Goal: Task Accomplishment & Management: Use online tool/utility

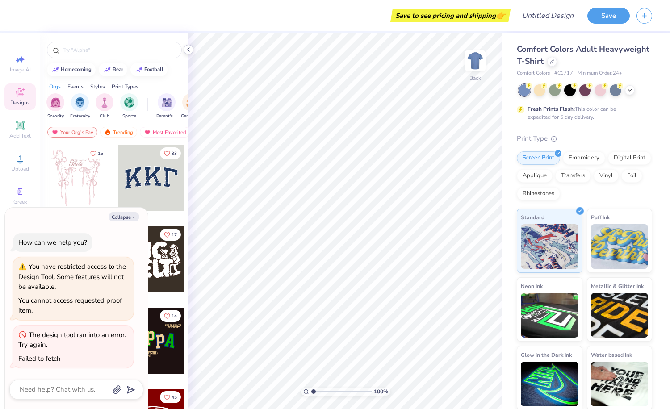
click at [191, 50] on icon at bounding box center [188, 49] width 7 height 7
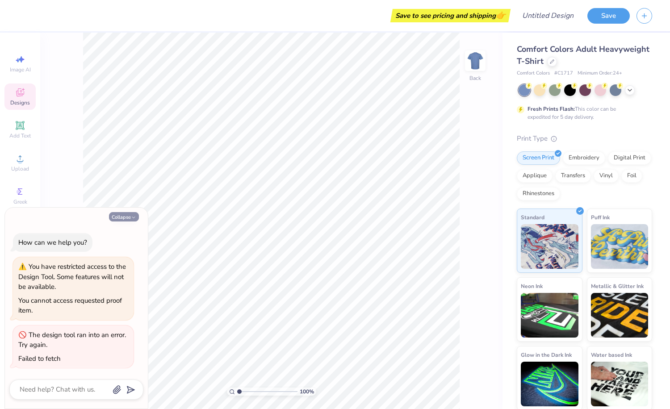
click at [125, 215] on button "Collapse" at bounding box center [124, 216] width 30 height 9
type textarea "x"
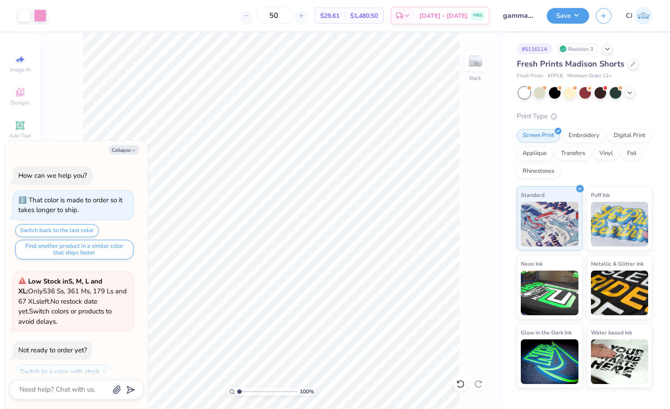
scroll to position [266, 0]
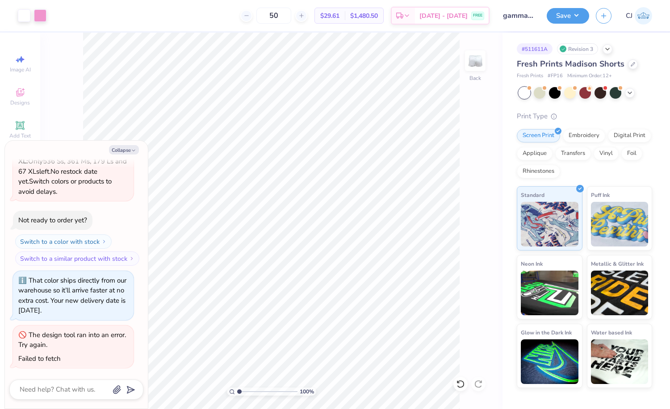
type textarea "x"
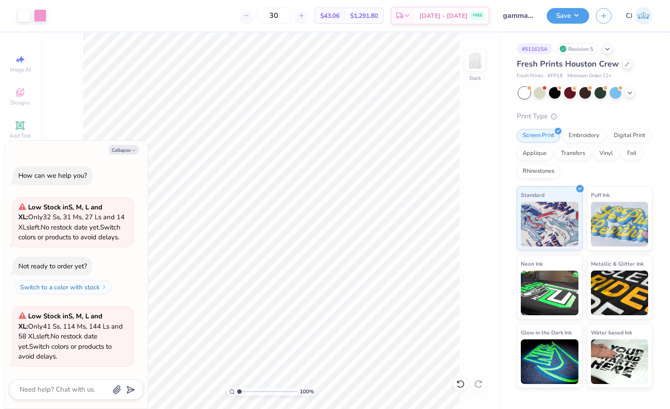
scroll to position [93, 0]
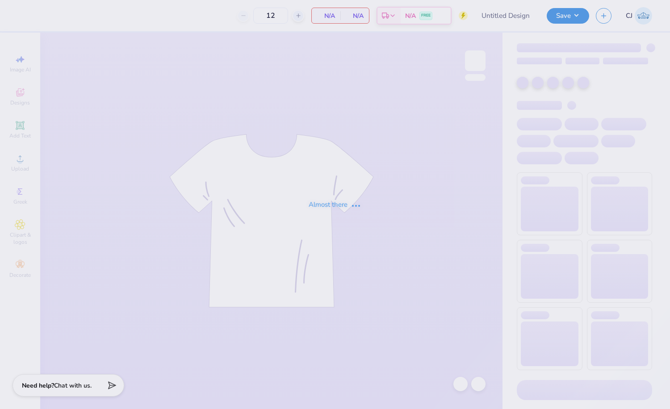
type input "gamma phi beta fall merch 2025"
type input "30"
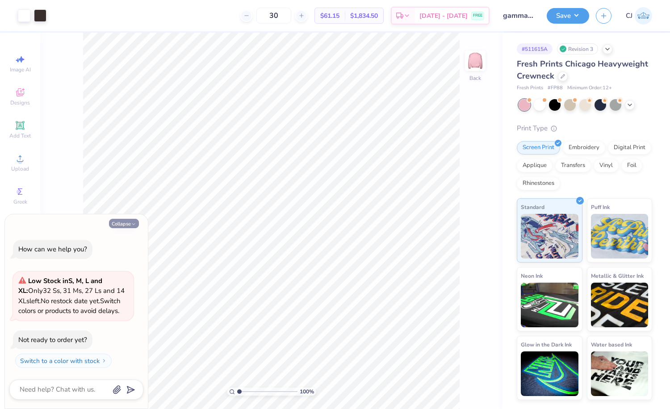
click at [128, 222] on button "Collapse" at bounding box center [124, 223] width 30 height 9
type textarea "x"
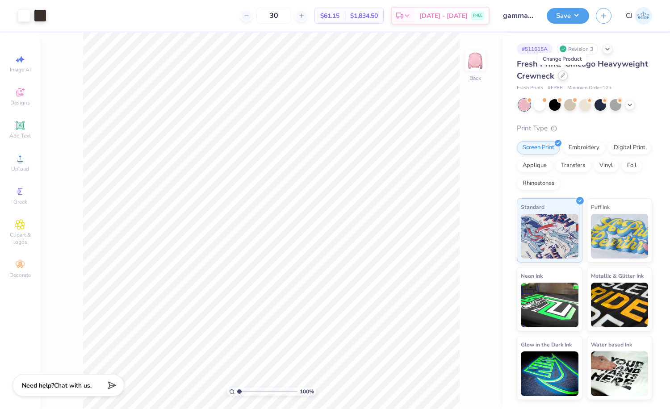
click at [563, 77] on icon at bounding box center [562, 75] width 4 height 4
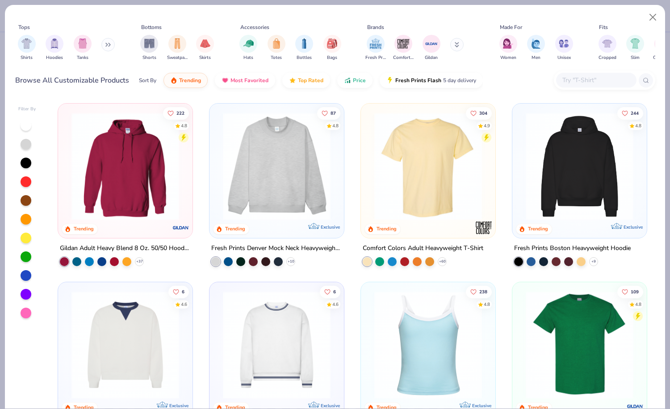
click at [576, 81] on input "text" at bounding box center [595, 80] width 69 height 10
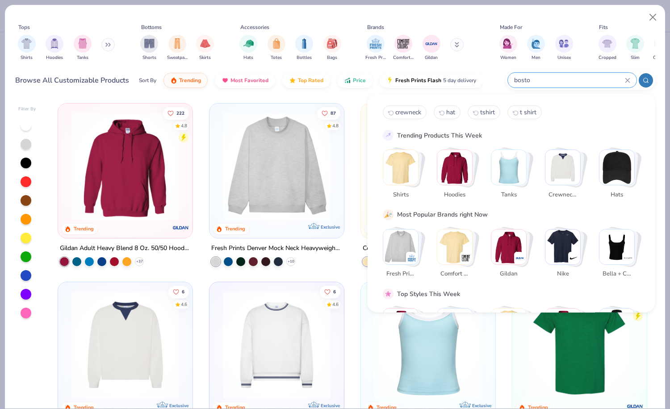
type input "boston"
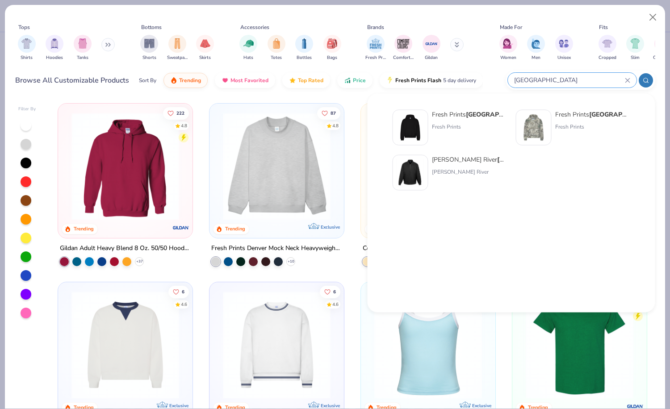
drag, startPoint x: 551, startPoint y: 79, endPoint x: 508, endPoint y: 77, distance: 43.4
click at [508, 77] on div "boston" at bounding box center [572, 80] width 129 height 15
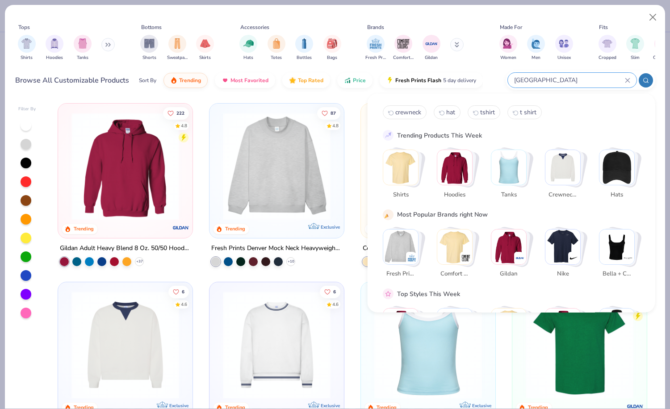
type input "houston"
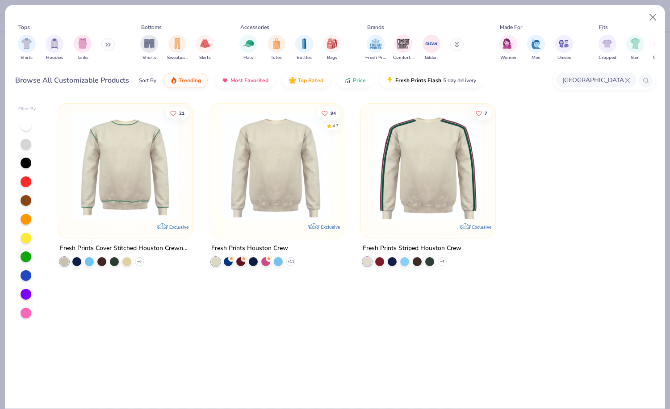
click at [312, 200] on img at bounding box center [276, 167] width 117 height 108
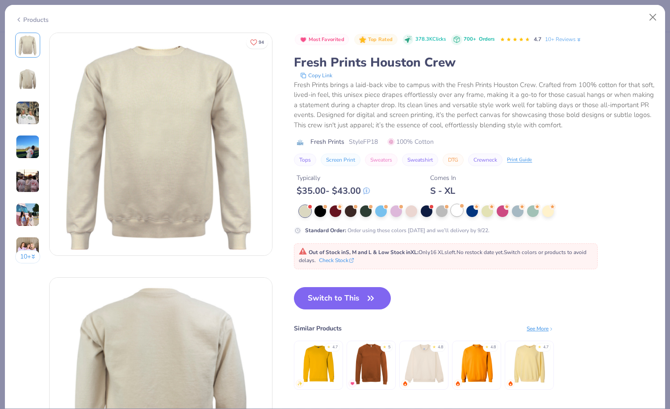
click at [455, 215] on div at bounding box center [457, 210] width 12 height 12
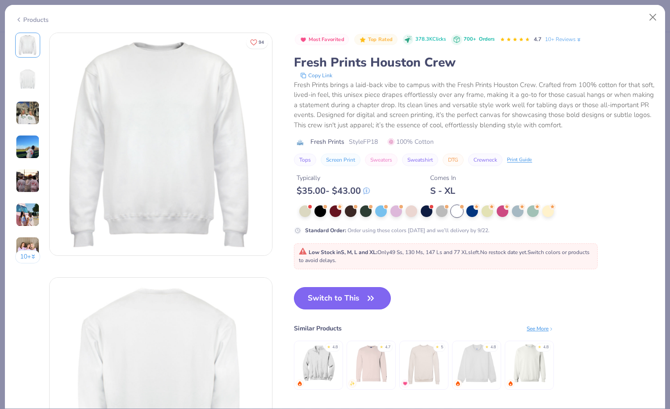
click at [363, 297] on button "Switch to This" at bounding box center [342, 298] width 97 height 22
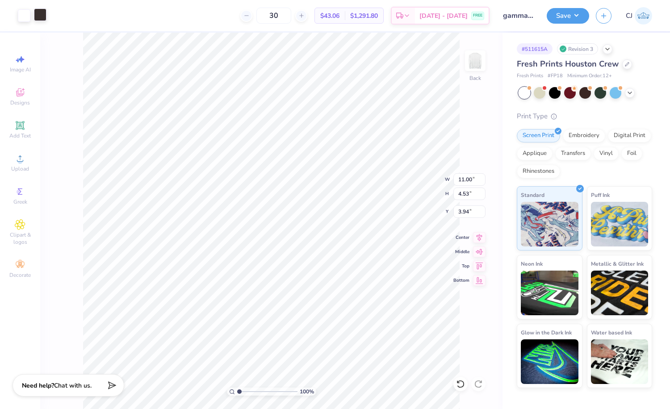
click at [42, 16] on div at bounding box center [40, 14] width 13 height 13
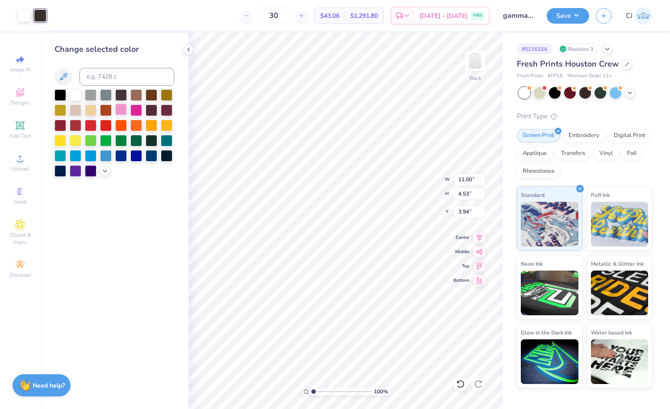
click at [123, 110] on div at bounding box center [121, 110] width 12 height 12
click at [26, 15] on div at bounding box center [24, 14] width 13 height 13
click at [121, 96] on div at bounding box center [121, 94] width 12 height 12
click at [154, 97] on div at bounding box center [152, 94] width 12 height 12
click at [155, 37] on div "Change selected color" at bounding box center [114, 221] width 148 height 376
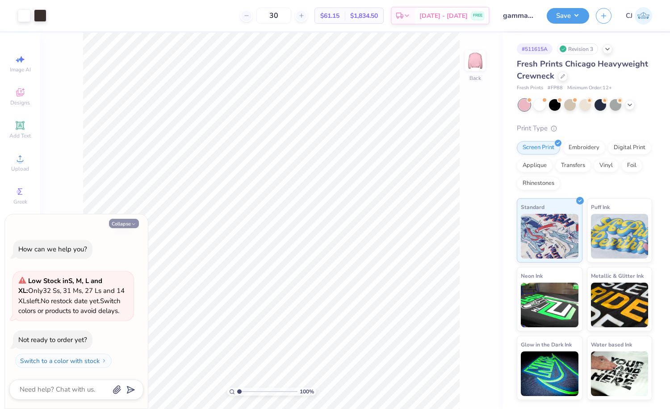
click at [131, 224] on icon "button" at bounding box center [133, 223] width 5 height 5
type textarea "x"
click at [128, 225] on button "Collapse" at bounding box center [124, 223] width 30 height 9
type textarea "x"
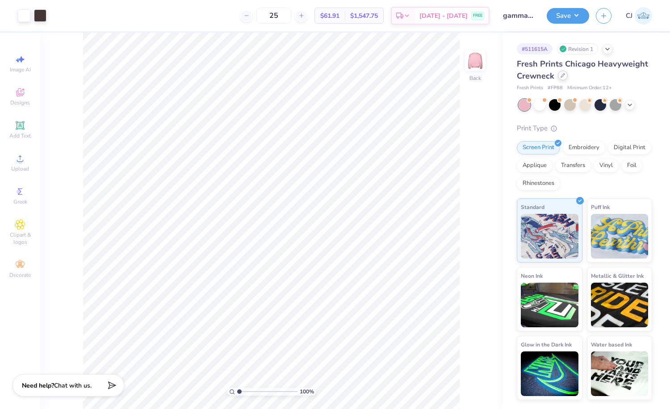
click at [561, 76] on icon at bounding box center [563, 76] width 4 height 4
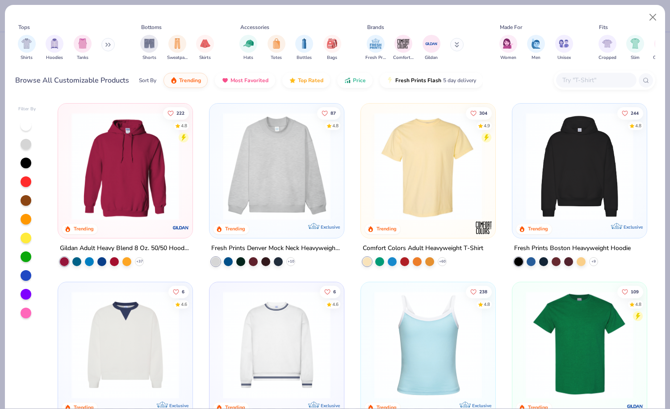
click at [575, 77] on input "text" at bounding box center [595, 80] width 69 height 10
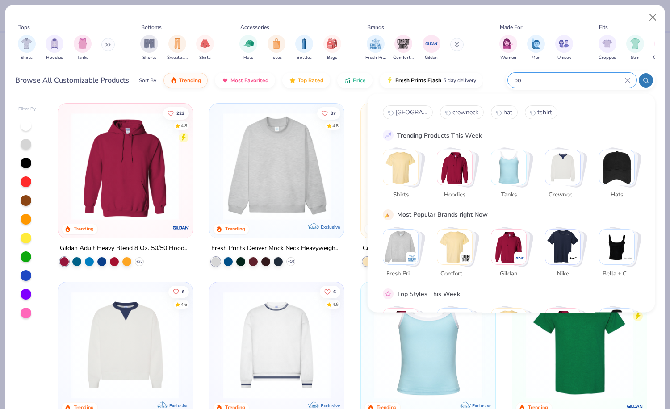
type input "b"
type input "[GEOGRAPHIC_DATA]"
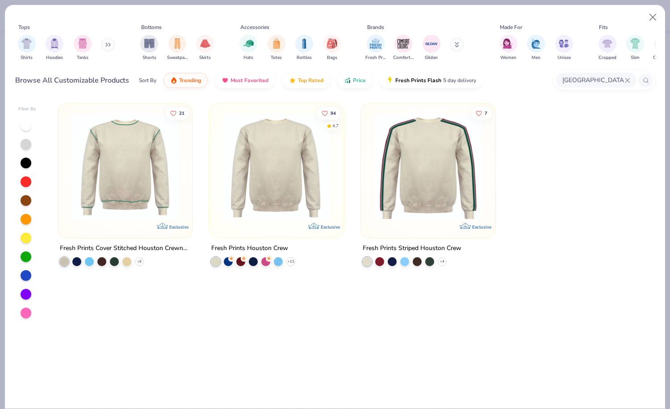
click at [311, 164] on img at bounding box center [276, 167] width 117 height 108
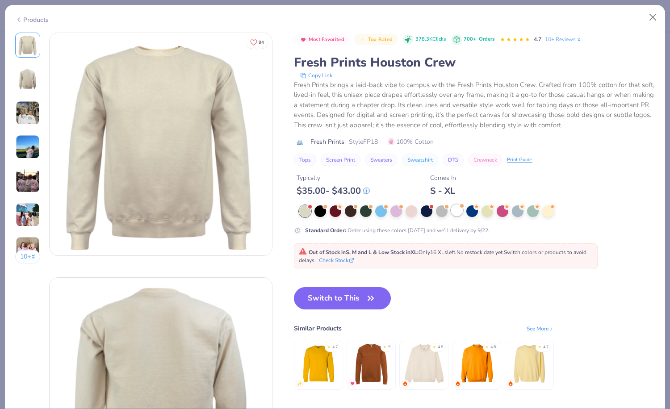
click at [455, 213] on div at bounding box center [457, 210] width 12 height 12
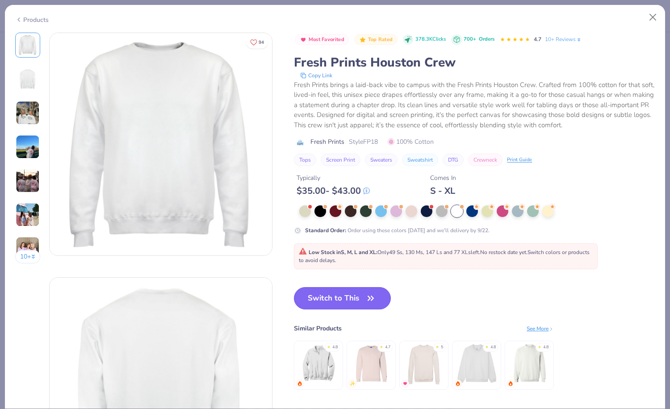
click at [365, 298] on span "button" at bounding box center [370, 298] width 13 height 13
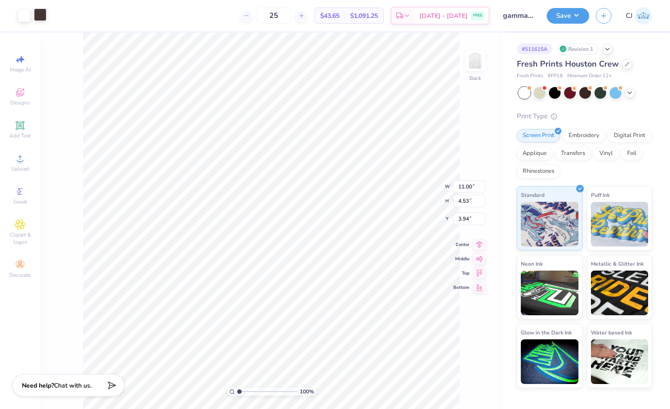
click at [37, 17] on div at bounding box center [40, 14] width 13 height 13
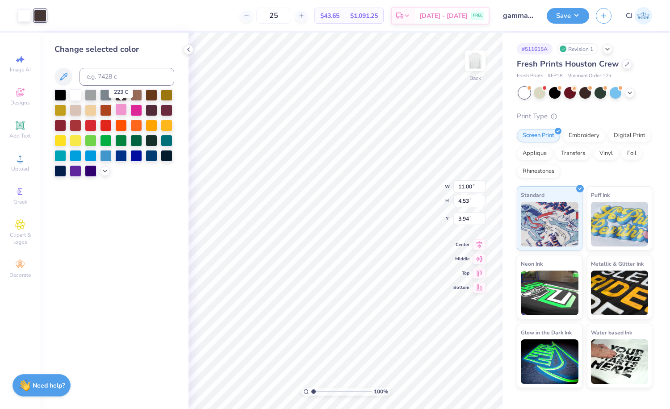
click at [119, 110] on div at bounding box center [121, 110] width 12 height 12
click at [140, 112] on div at bounding box center [136, 110] width 12 height 12
click at [122, 109] on div at bounding box center [121, 110] width 12 height 12
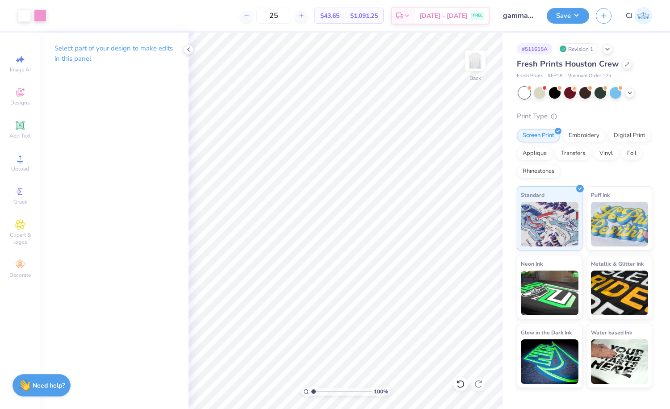
click at [47, 13] on div "Art colors 25 $43.65 Per Item $1,091.25 Total Est. Delivery Sep 19 - 22 FREE De…" at bounding box center [335, 15] width 670 height 31
click at [42, 13] on div at bounding box center [40, 14] width 13 height 13
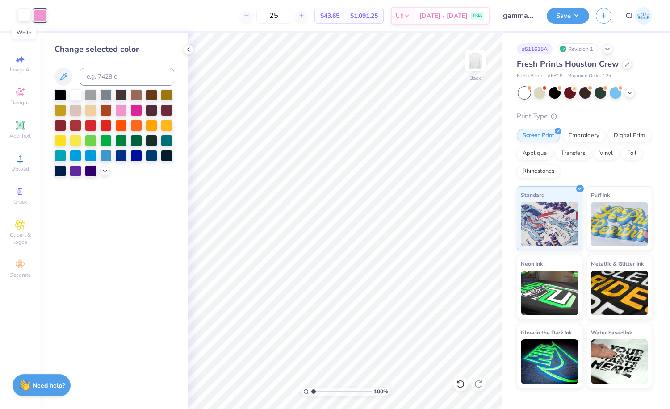
click at [25, 18] on div at bounding box center [24, 14] width 13 height 13
click at [148, 98] on div at bounding box center [152, 94] width 12 height 12
click at [188, 51] on icon at bounding box center [188, 49] width 7 height 7
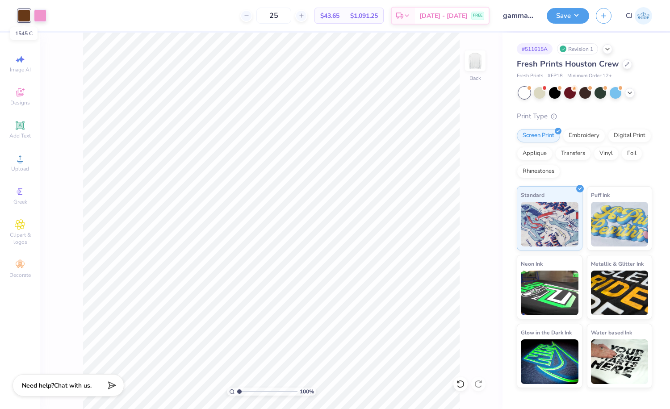
click at [26, 15] on div at bounding box center [24, 15] width 13 height 13
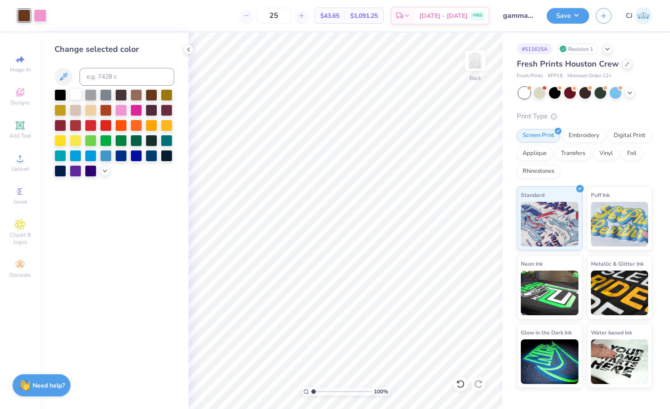
click at [73, 96] on div at bounding box center [76, 94] width 12 height 12
click at [187, 49] on icon at bounding box center [188, 49] width 7 height 7
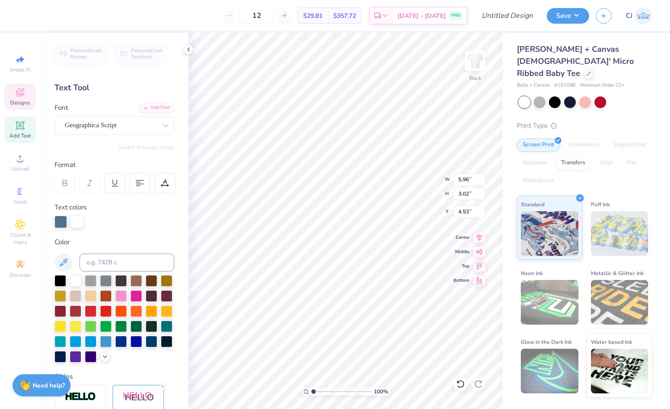
type input "4.53"
type textarea "Krush"
type input "3.81"
type input "1.23"
type input "5.81"
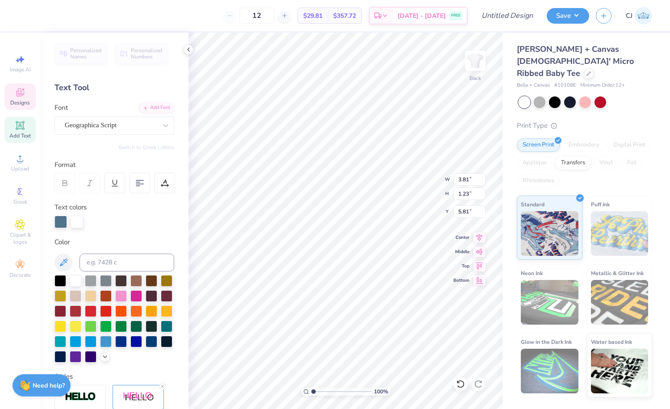
type input "5.39"
type input "1.74"
type input "5.30"
type input "4.92"
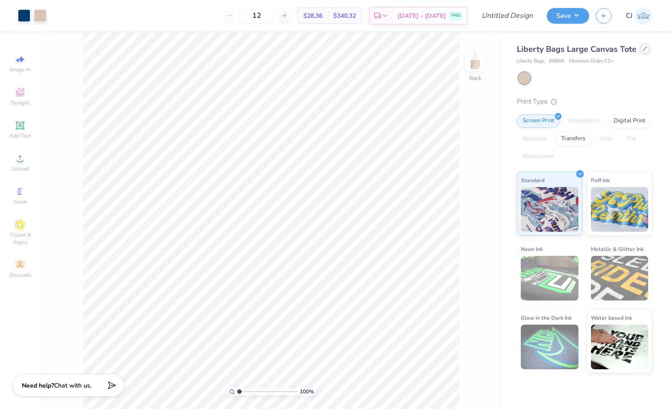
click at [643, 49] on icon at bounding box center [645, 49] width 4 height 4
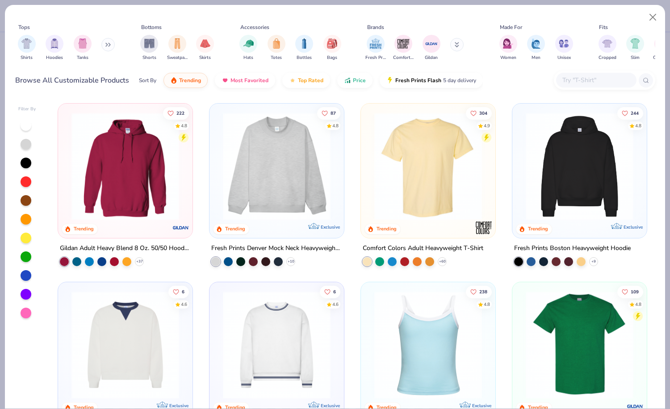
click at [302, 162] on img at bounding box center [276, 167] width 117 height 108
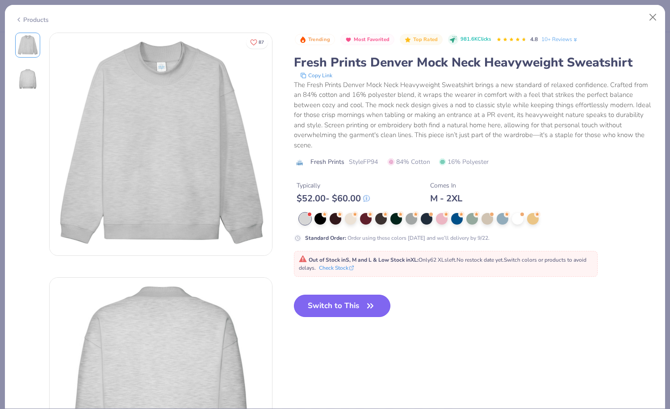
click at [329, 295] on button "Switch to This" at bounding box center [342, 306] width 97 height 22
type input "50"
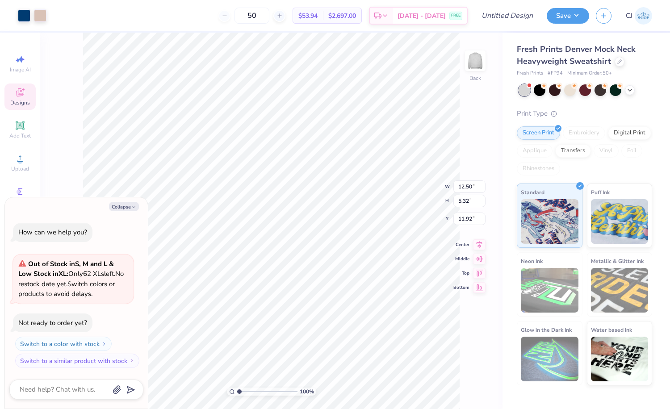
type textarea "x"
type input "3.00"
click at [128, 205] on button "Collapse" at bounding box center [124, 206] width 30 height 9
type textarea "x"
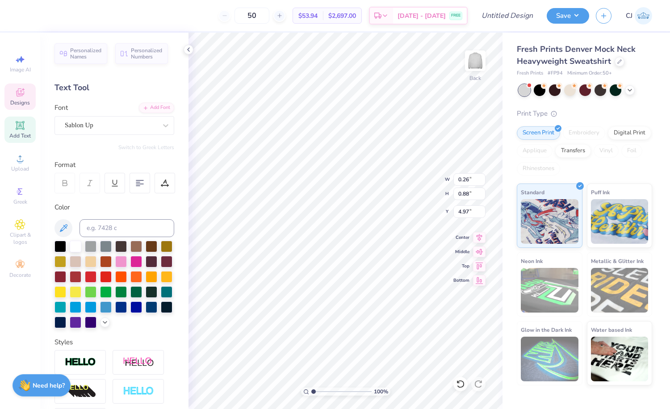
type input "0.48"
type input "4.93"
type textarea "7"
type textarea "0"
type input "0.93"
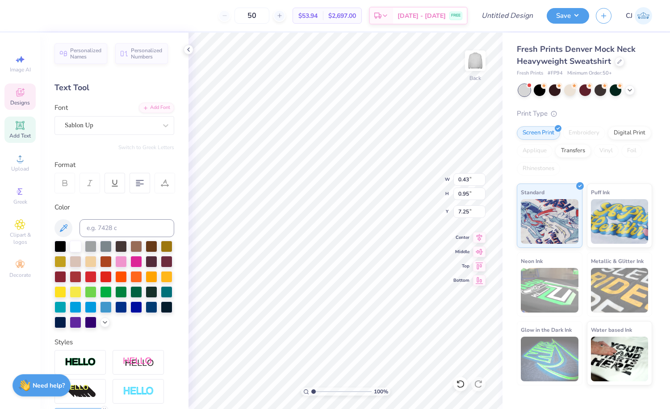
type input "7.26"
type input "0.70"
type input "7.36"
type input "7.25"
type input "0.95"
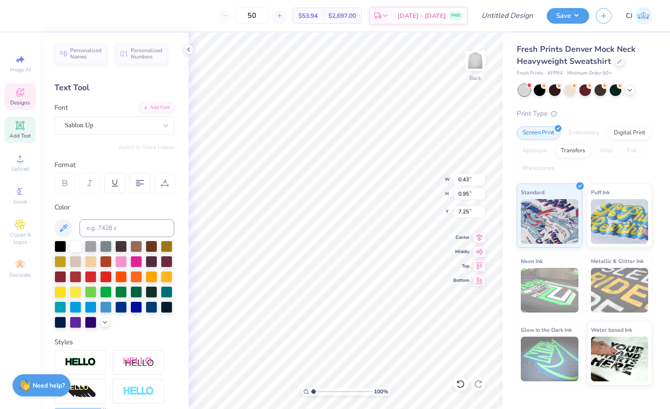
type input "0.40"
type input "0.90"
type input "0.88"
type input "0.85"
type input "7.25"
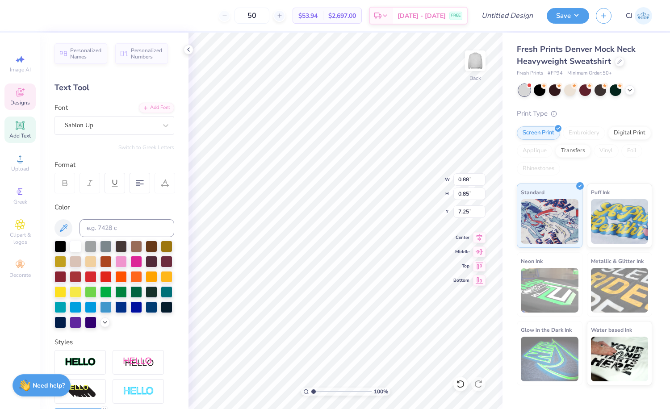
type textarea "Ka"
type textarea "p"
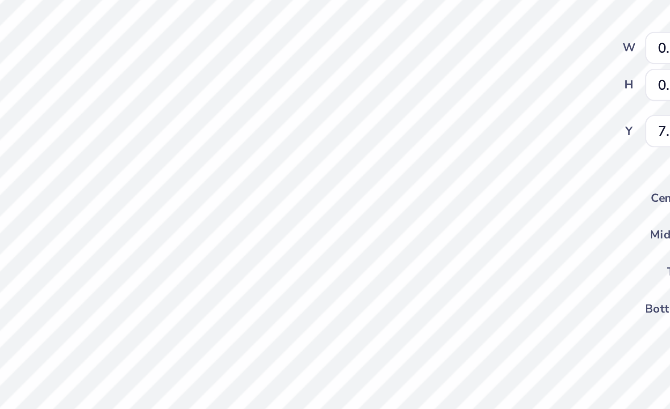
type input "0.41"
type input "0.92"
type input "7.29"
type input "7.28"
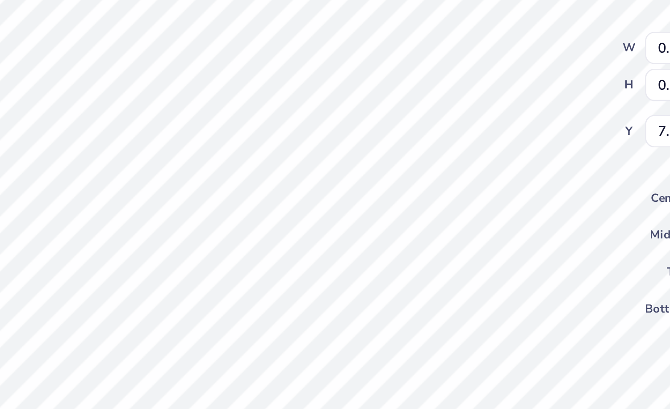
type input "7.28"
type input "0.40"
type input "0.86"
type input "12.50"
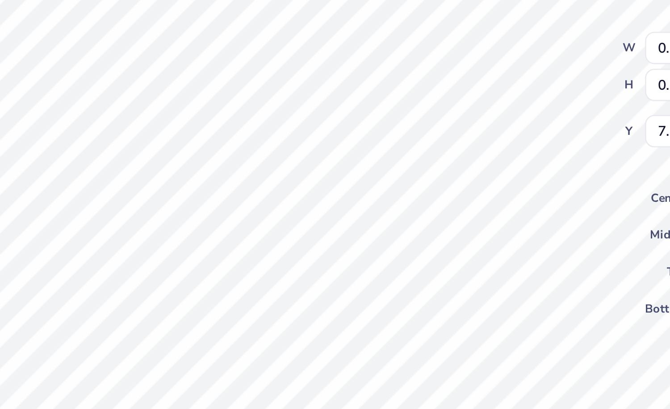
type input "3.72"
type input "3.80"
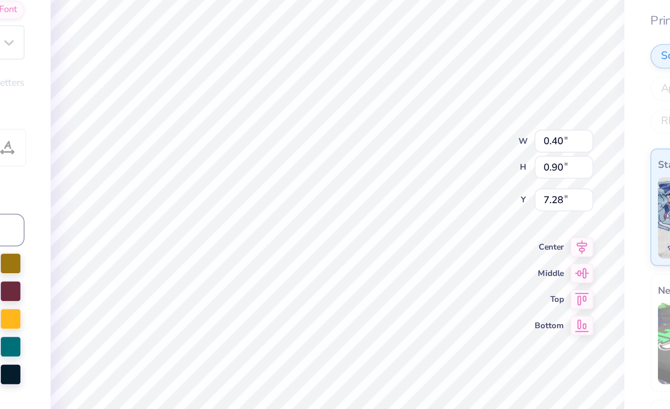
type textarea "KApp"
type input "3.62"
type input "1.25"
type input "7.06"
type input "0.40"
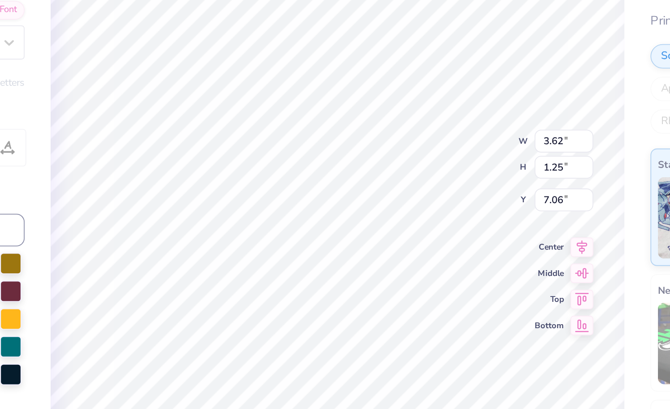
type input "0.86"
type input "7.28"
type input "3.62"
type input "1.25"
type input "7.10"
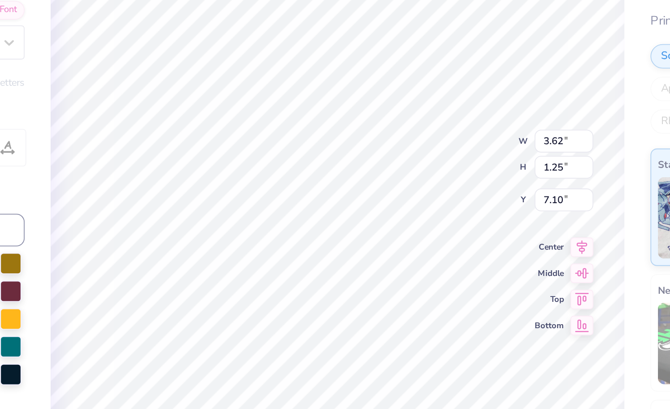
type input "0.40"
type input "0.90"
type input "7.27"
type input "3.62"
type input "1.25"
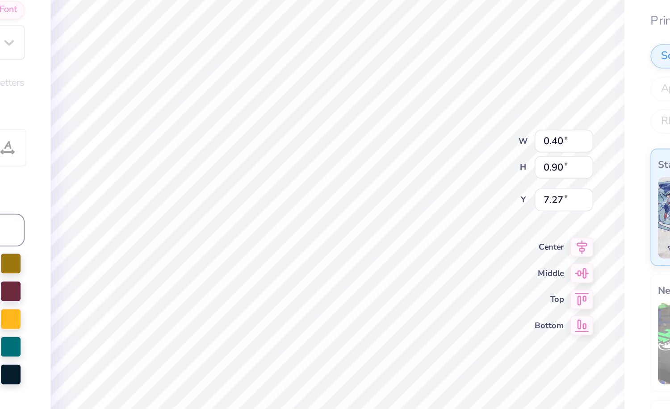
type input "7.10"
type input "0.40"
type input "0.90"
type input "7.27"
type input "3.62"
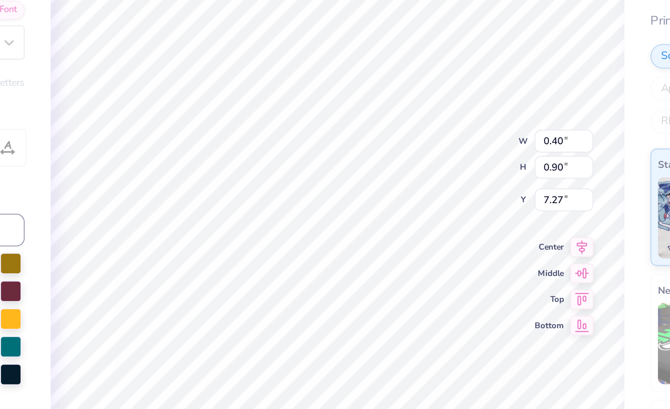
type input "1.25"
type input "7.10"
type input "0.40"
type input "0.90"
type input "8.65"
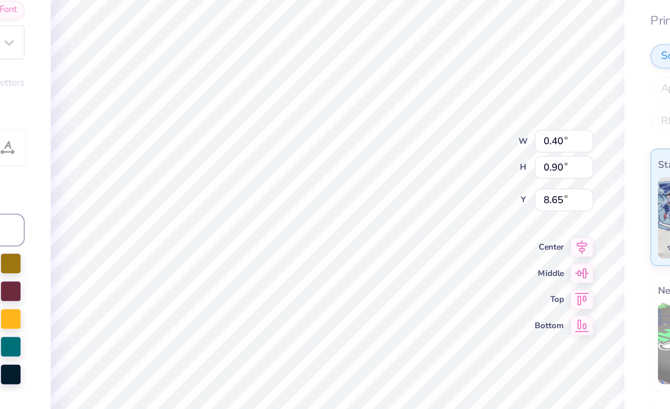
type input "1.31"
type input "2.94"
type input "6.61"
type input "3.62"
type input "1.25"
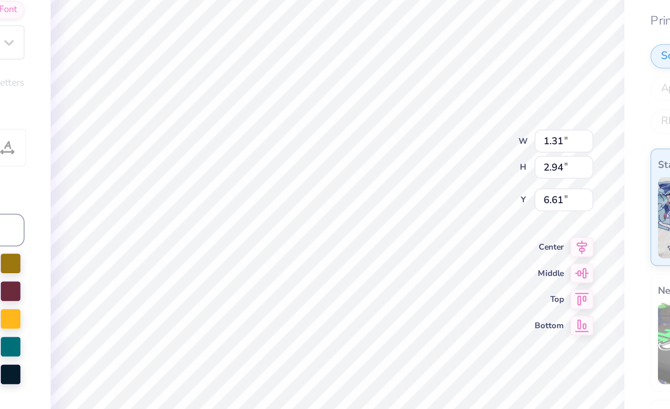
type input "7.10"
type input "1.31"
type input "2.94"
type input "6.61"
type textarea "KAppa"
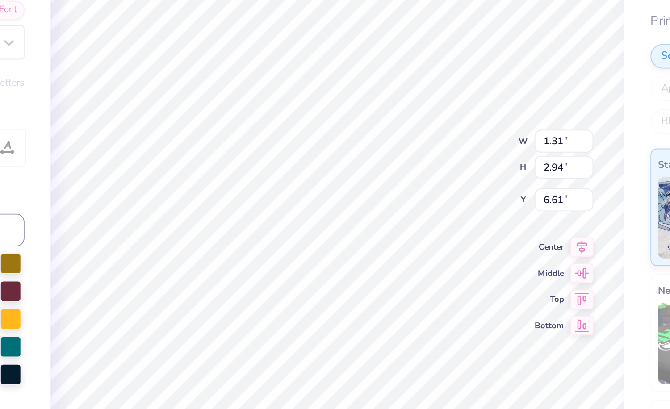
scroll to position [0, 0]
type input "1.02"
type input "2.32"
type input "7.23"
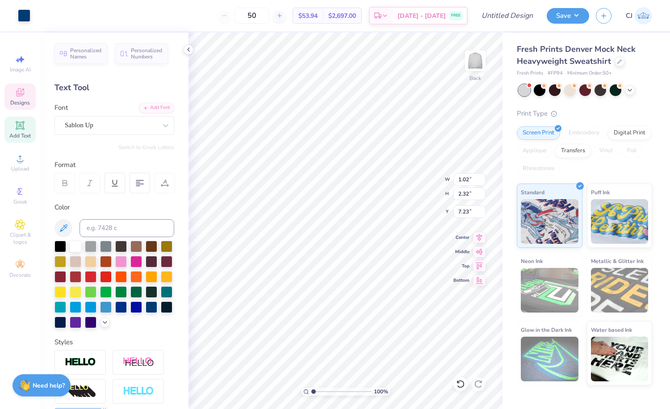
type input "3.62"
type input "1.25"
type input "7.10"
type input "1.02"
type input "2.32"
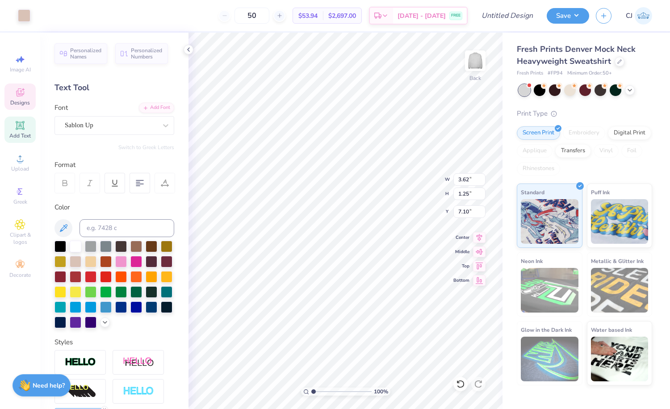
type input "7.23"
type input "1.47"
type input "3.34"
type input "6.21"
type textarea "\"
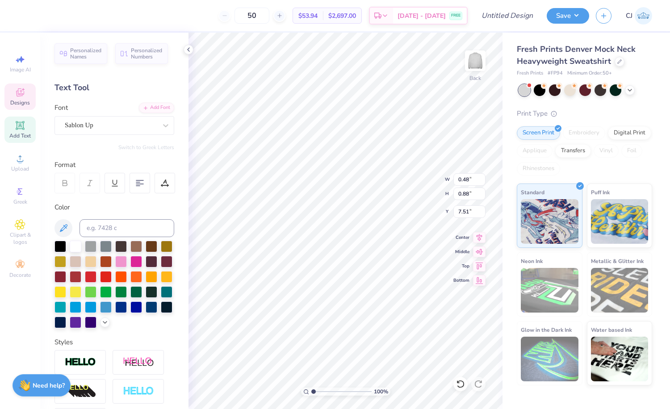
type input "7.51"
type textarea "KAPPA"
type input "7.28"
click at [188, 47] on icon at bounding box center [188, 49] width 7 height 7
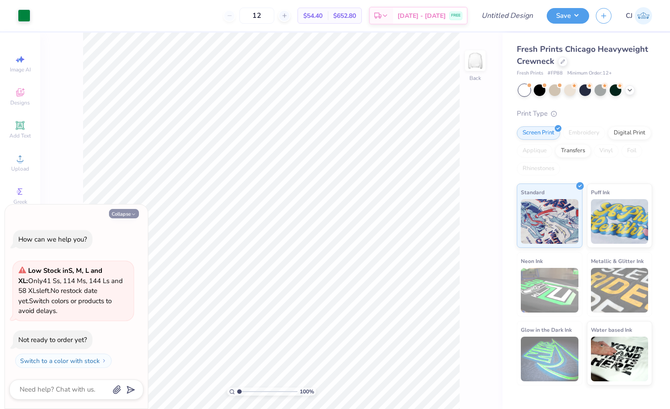
click at [113, 215] on button "Collapse" at bounding box center [124, 213] width 30 height 9
type textarea "x"
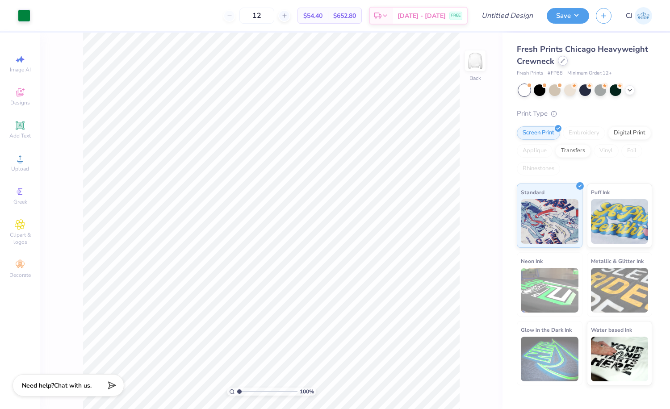
click at [563, 62] on icon at bounding box center [562, 60] width 4 height 4
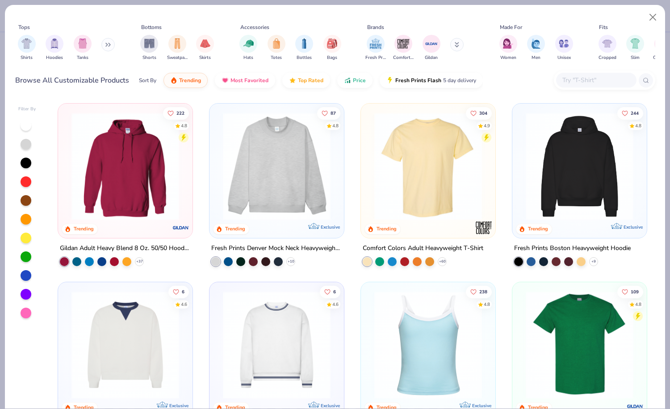
click at [572, 75] on input "text" at bounding box center [595, 80] width 69 height 10
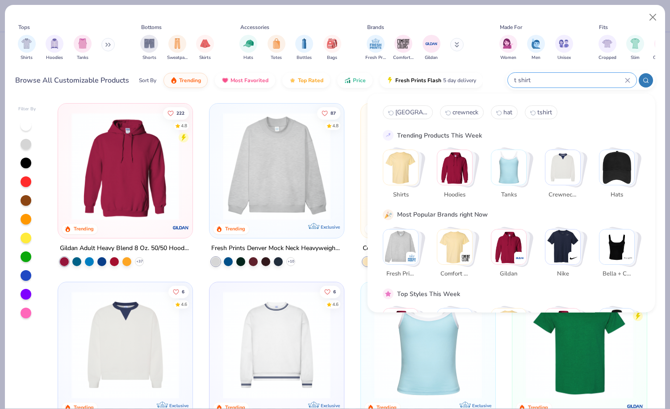
type input "t shirt"
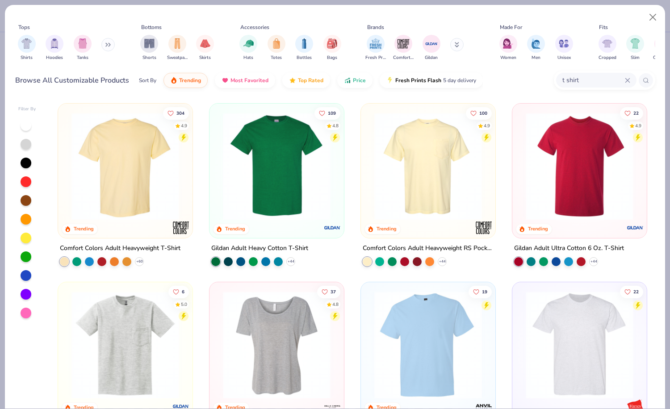
click at [147, 187] on img at bounding box center [125, 167] width 117 height 108
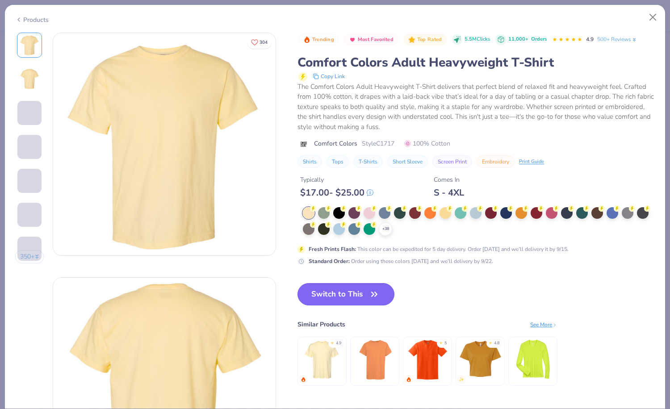
click at [347, 291] on button "Switch to This" at bounding box center [345, 294] width 97 height 22
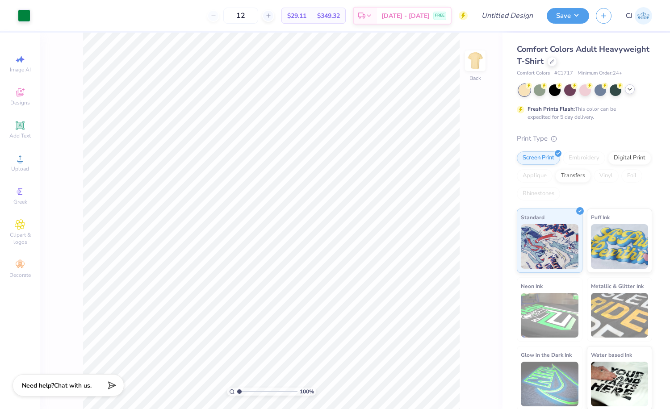
click at [630, 89] on icon at bounding box center [629, 89] width 7 height 7
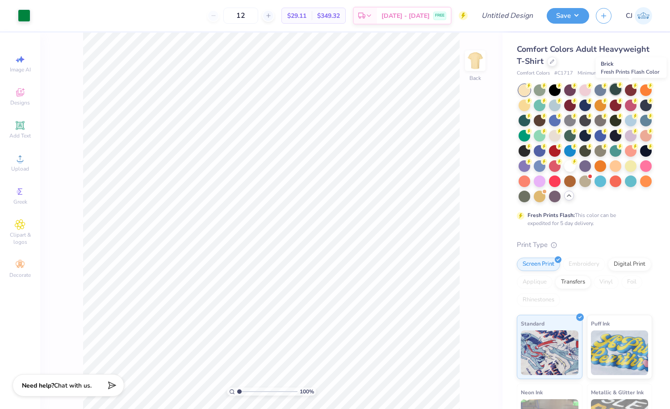
click at [614, 90] on div at bounding box center [615, 89] width 12 height 12
click at [552, 62] on icon at bounding box center [552, 60] width 4 height 4
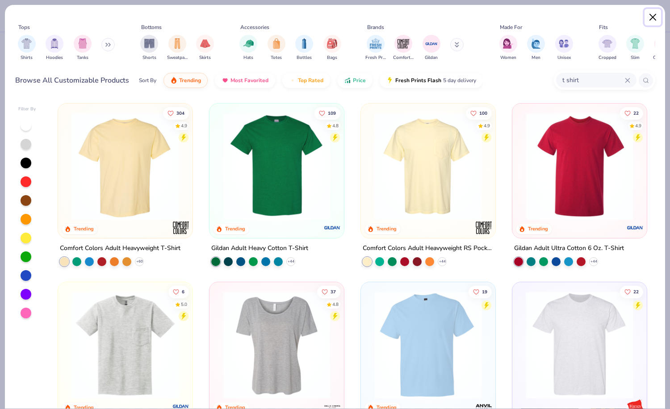
click at [653, 13] on button "Close" at bounding box center [652, 17] width 17 height 17
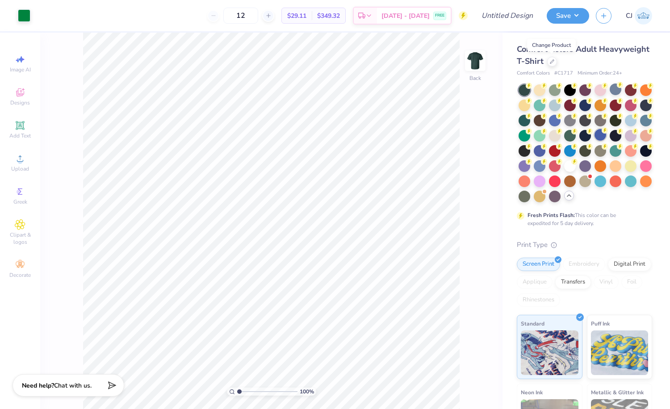
click at [598, 135] on div at bounding box center [600, 135] width 12 height 12
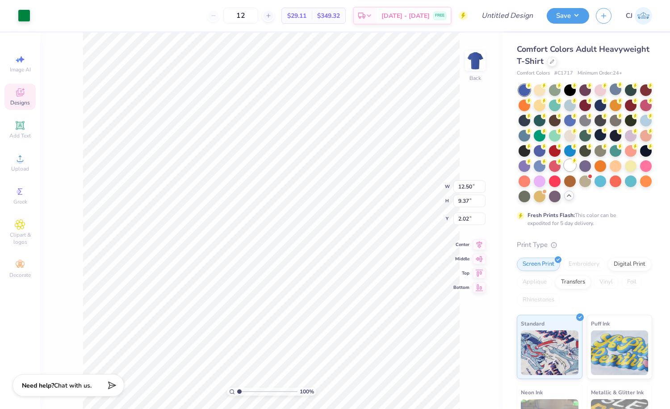
click at [569, 164] on div at bounding box center [570, 165] width 12 height 12
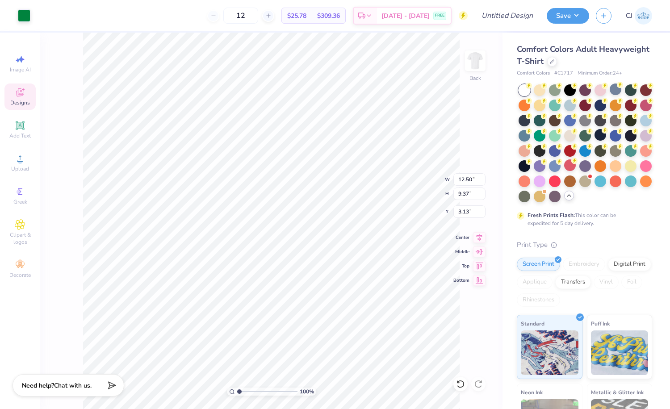
type input "3.00"
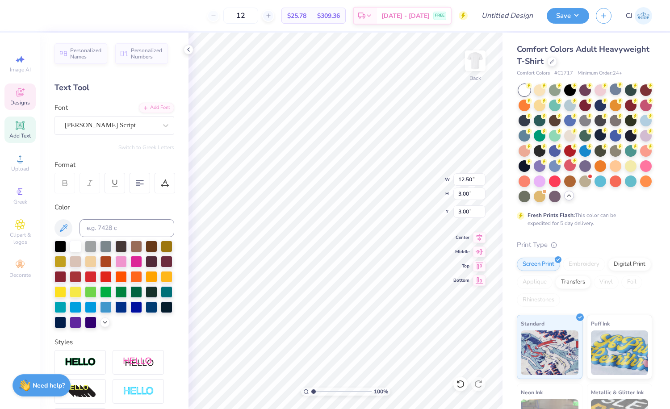
scroll to position [0, 1]
type textarea "Courts n' Claws"
type input "3.00"
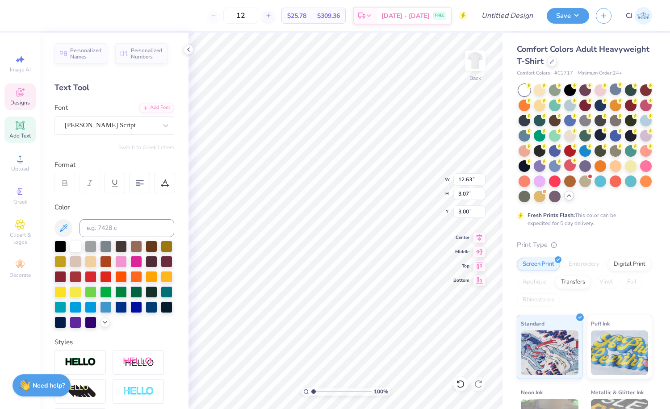
type textarea "Courts 'n Claws"
type textarea "Sigma Nu"
type input "4.32"
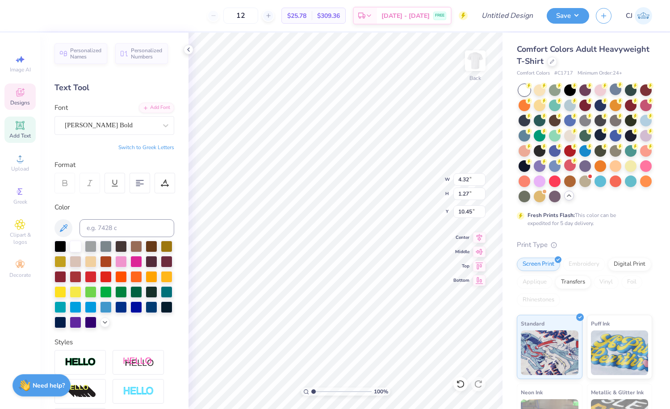
type input "1.27"
type input "10.45"
type input "11.02"
click at [189, 48] on icon at bounding box center [188, 49] width 7 height 7
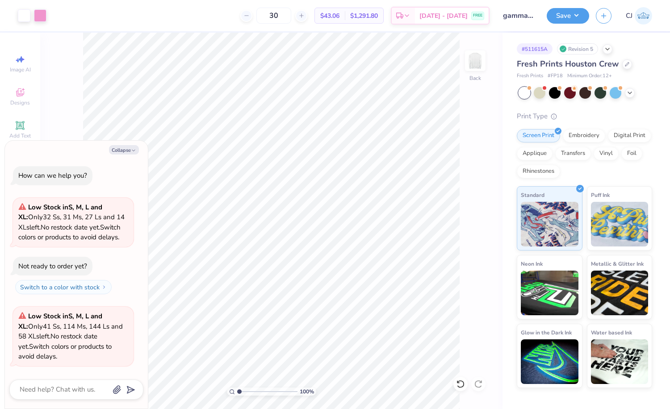
scroll to position [93, 0]
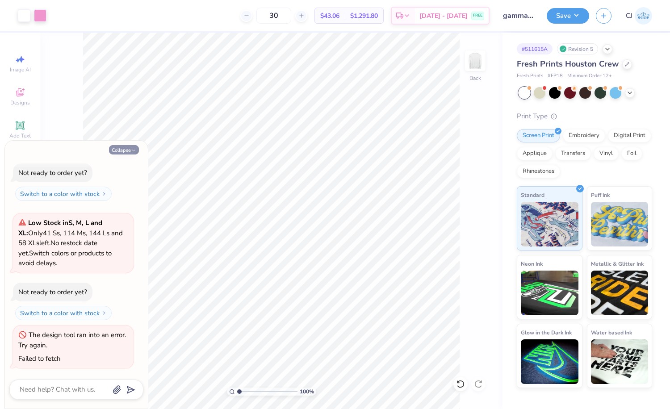
click at [122, 148] on button "Collapse" at bounding box center [124, 149] width 30 height 9
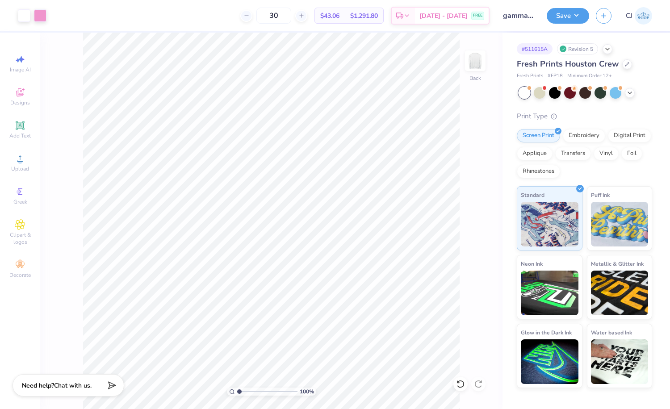
click at [646, 15] on img at bounding box center [642, 15] width 17 height 17
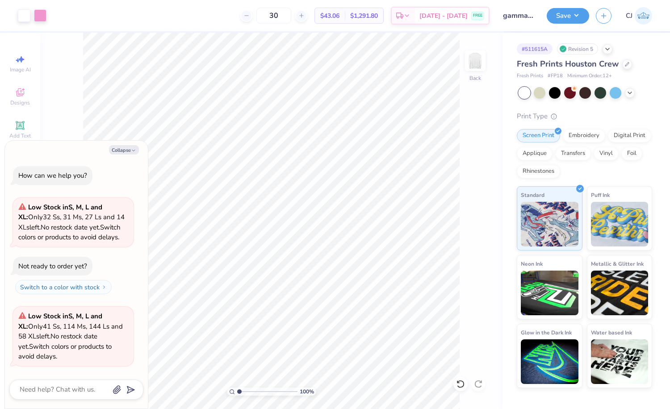
type textarea "x"
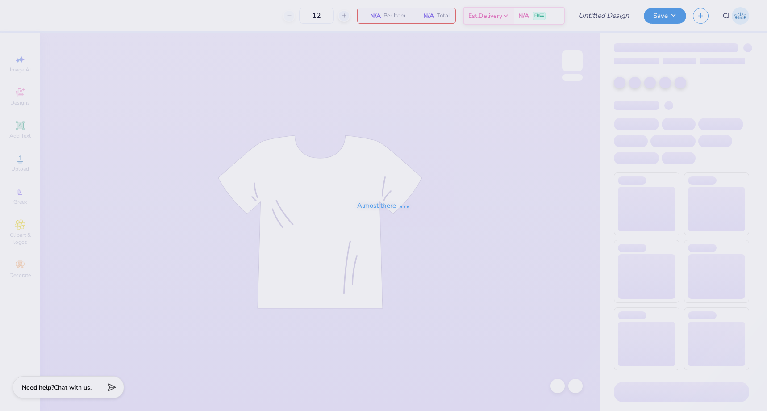
type input "GCHI HOCO"
type input "24"
